Goal: Transaction & Acquisition: Book appointment/travel/reservation

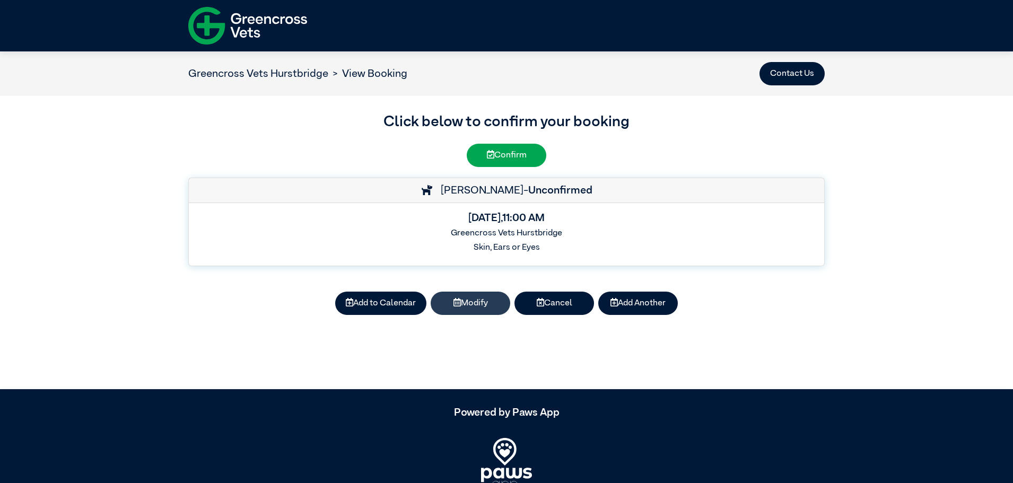
click at [457, 304] on icon at bounding box center [456, 302] width 7 height 8
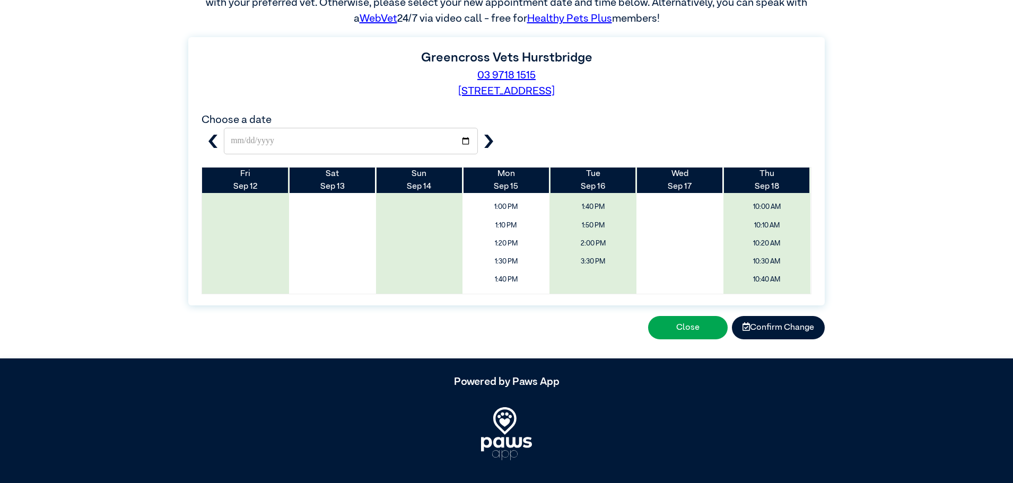
scroll to position [212, 0]
click at [512, 259] on span "2:00 PM" at bounding box center [506, 263] width 103 height 20
click at [780, 321] on button "Confirm Change" at bounding box center [778, 327] width 93 height 23
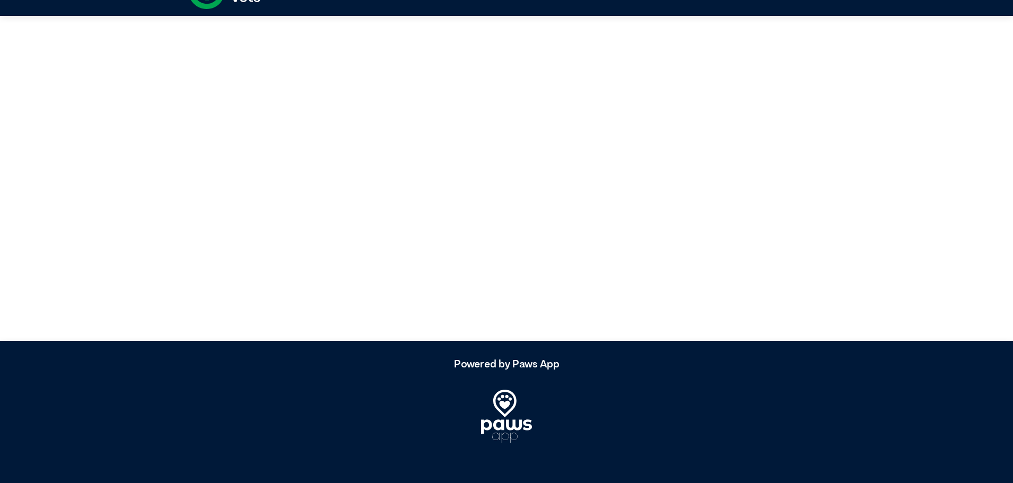
scroll to position [0, 0]
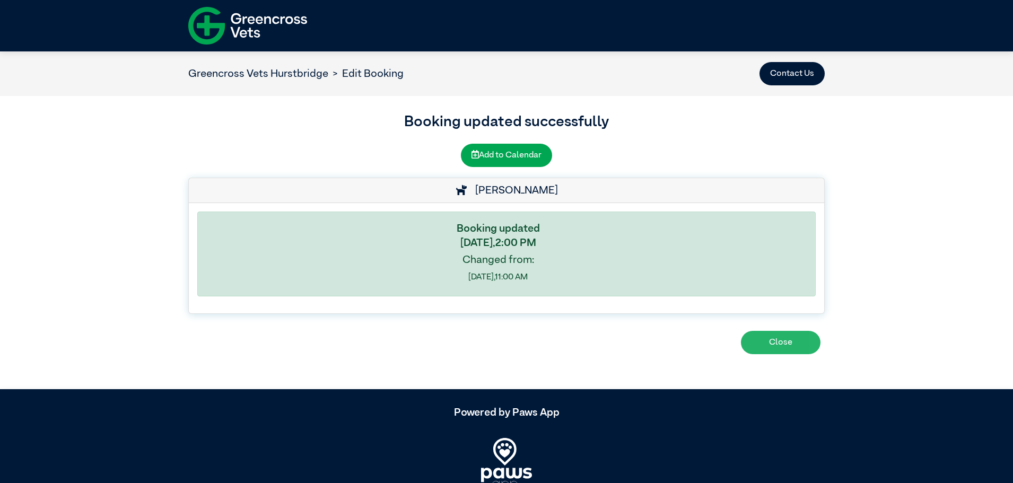
click at [802, 345] on button "Close" at bounding box center [781, 342] width 80 height 23
